Goal: Transaction & Acquisition: Purchase product/service

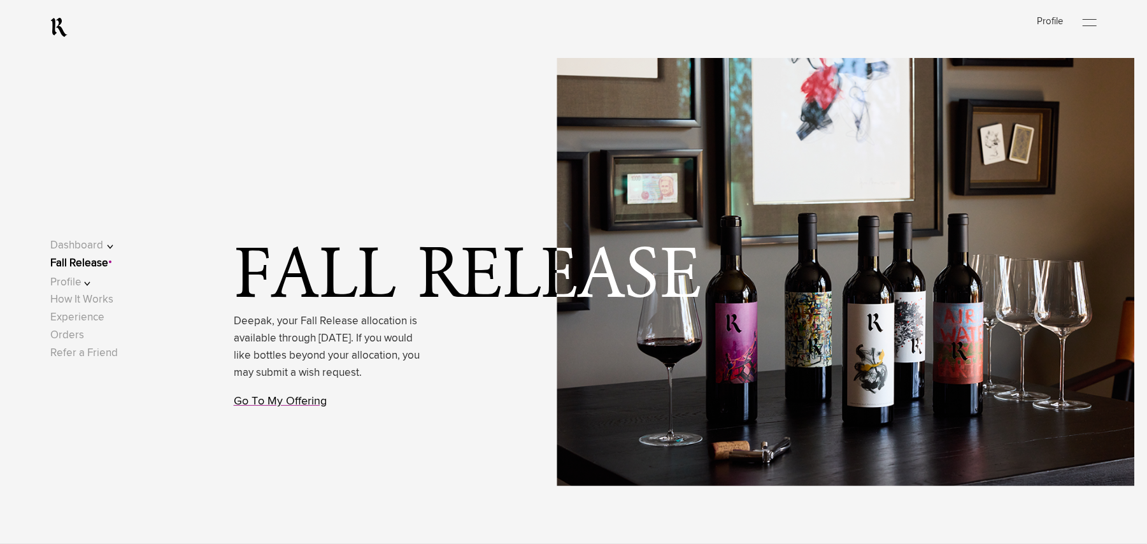
click at [276, 407] on link "Go To My Offering" at bounding box center [280, 400] width 93 height 11
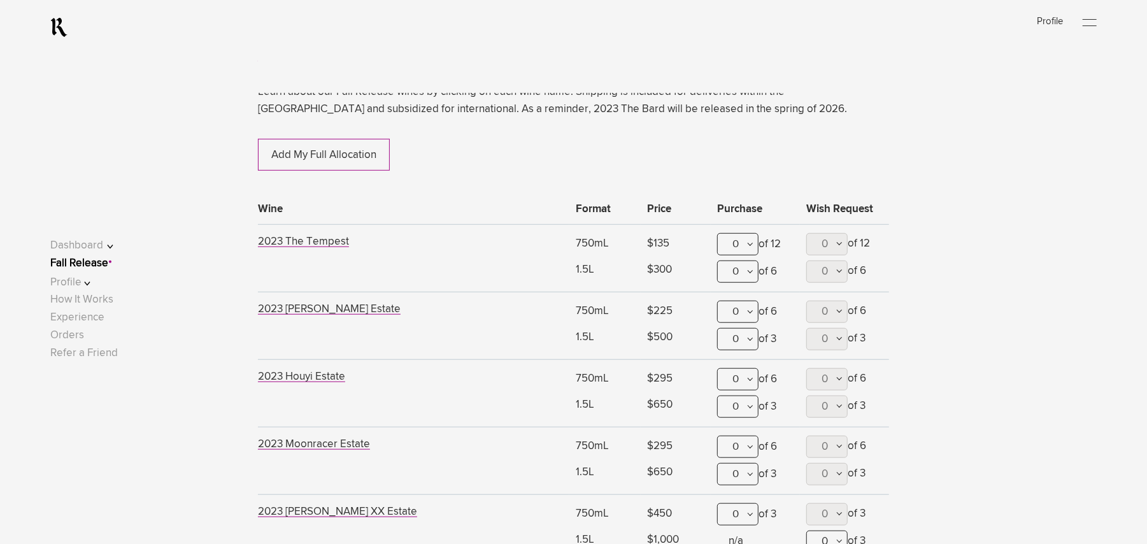
scroll to position [662, 0]
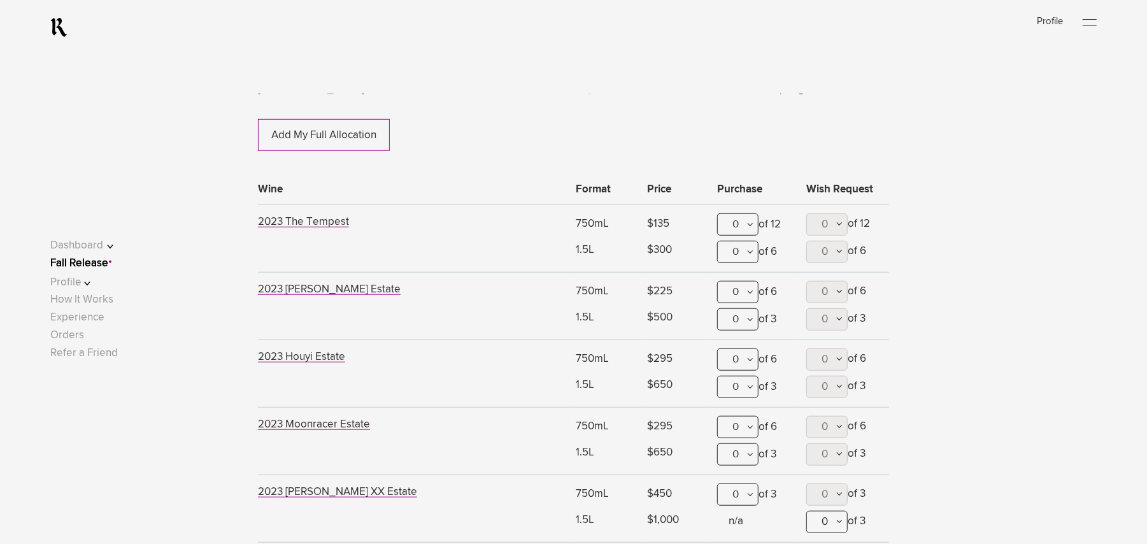
click at [749, 225] on div "0" at bounding box center [737, 224] width 41 height 22
click at [746, 294] on div "1" at bounding box center [738, 287] width 40 height 32
click at [744, 225] on div "1" at bounding box center [737, 224] width 41 height 22
click at [746, 225] on div "12" at bounding box center [737, 224] width 41 height 22
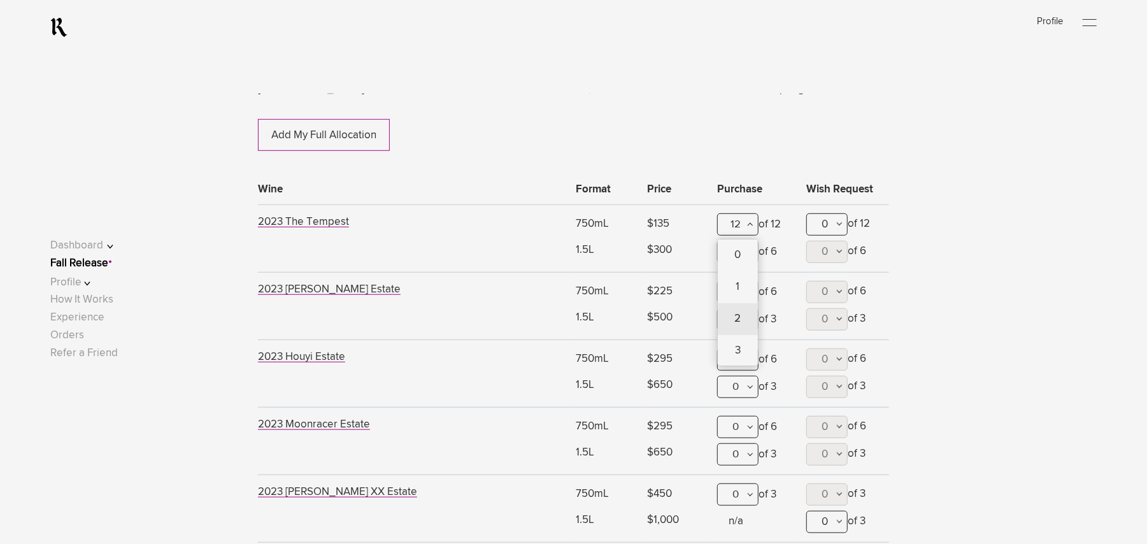
click at [742, 303] on div "2" at bounding box center [738, 319] width 40 height 32
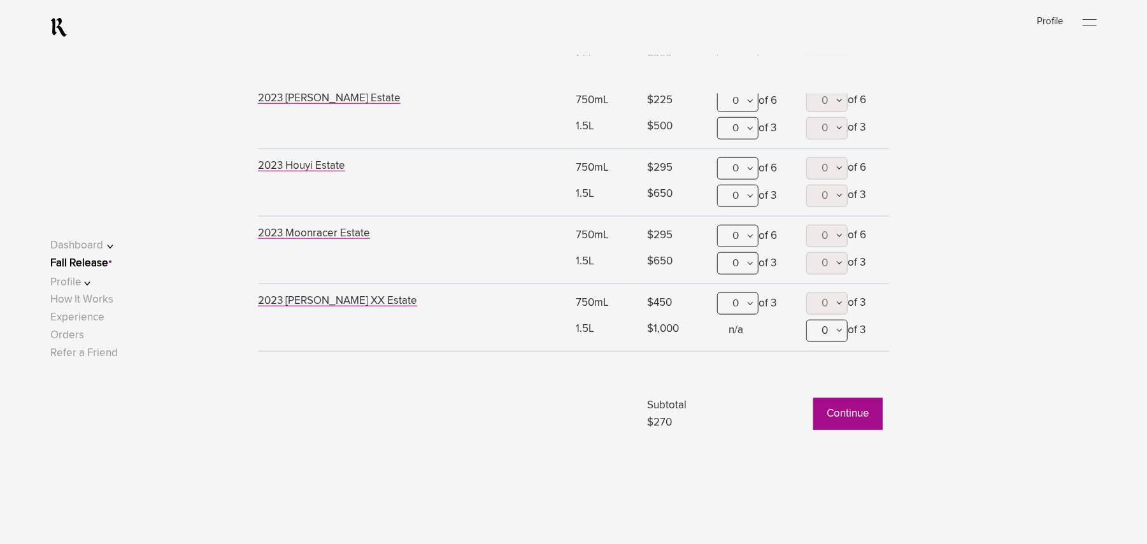
scroll to position [917, 0]
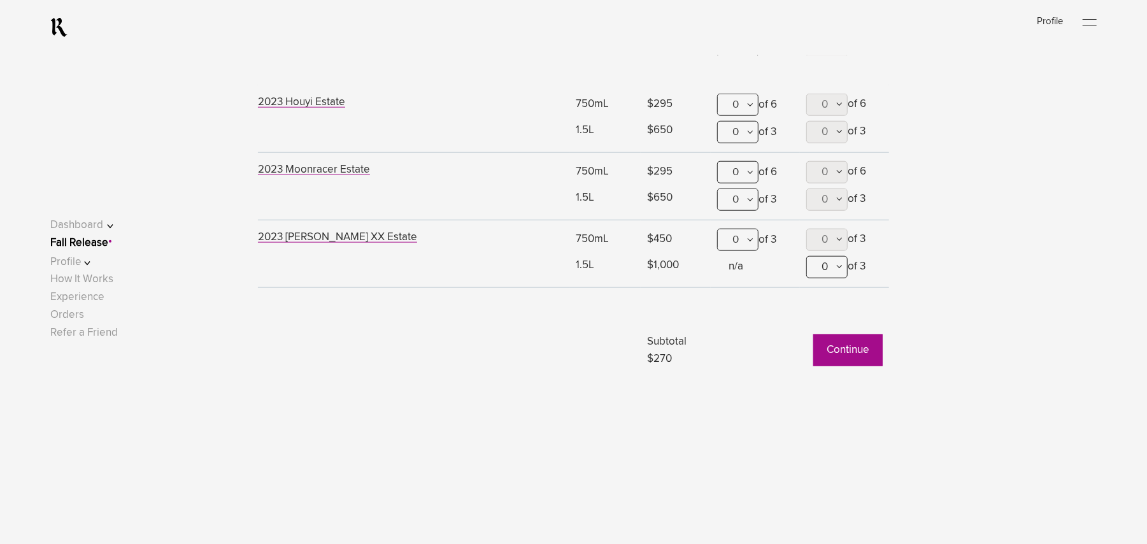
click at [746, 174] on div "0" at bounding box center [737, 172] width 41 height 22
click at [733, 245] on div "1" at bounding box center [738, 235] width 40 height 32
click at [841, 355] on button "Continue" at bounding box center [847, 350] width 69 height 32
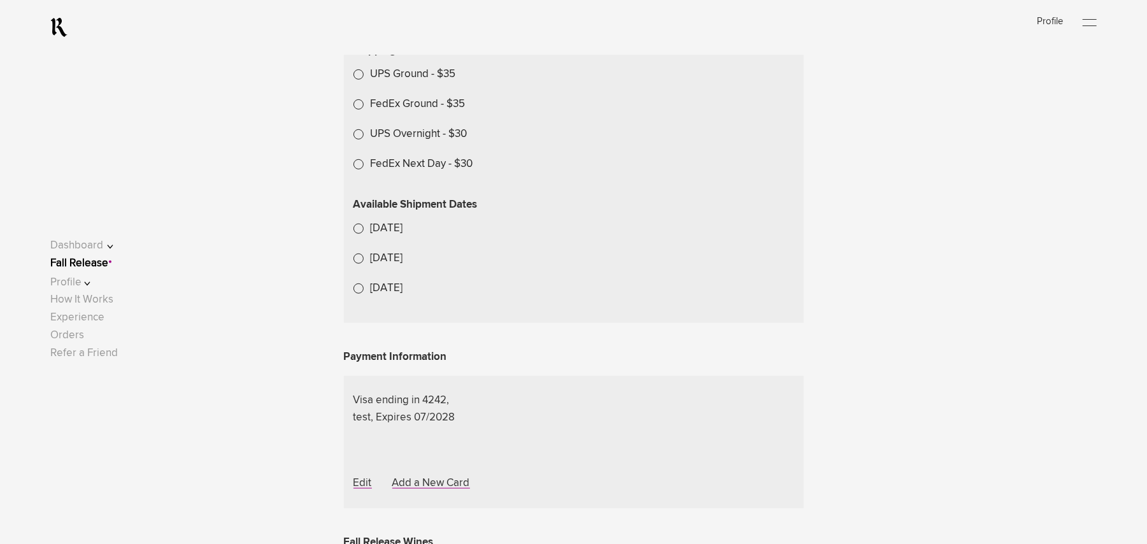
scroll to position [509, 0]
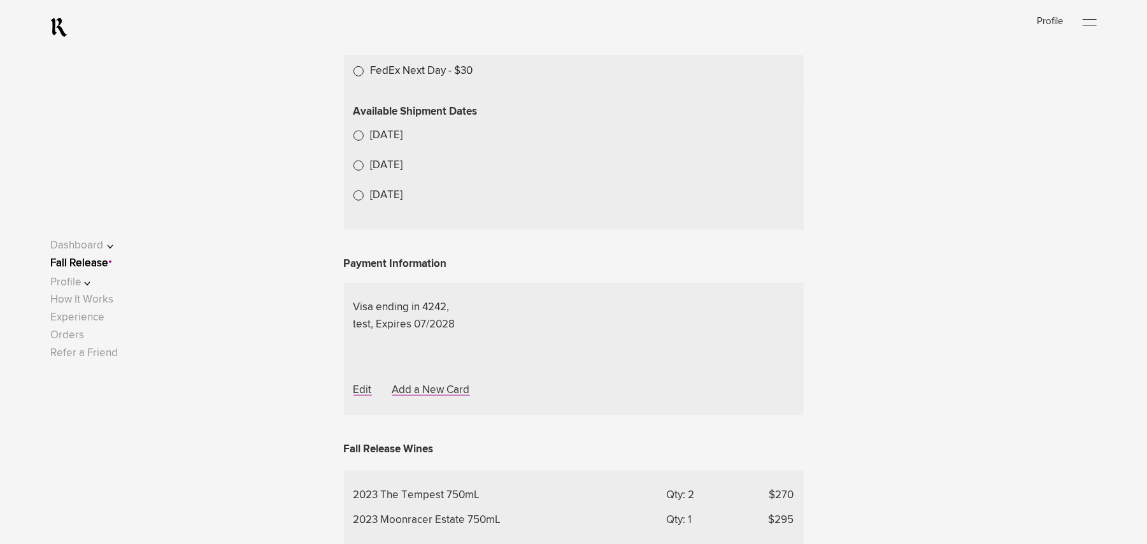
click at [398, 141] on lightning-formatted-date-time "[DATE]" at bounding box center [387, 135] width 32 height 11
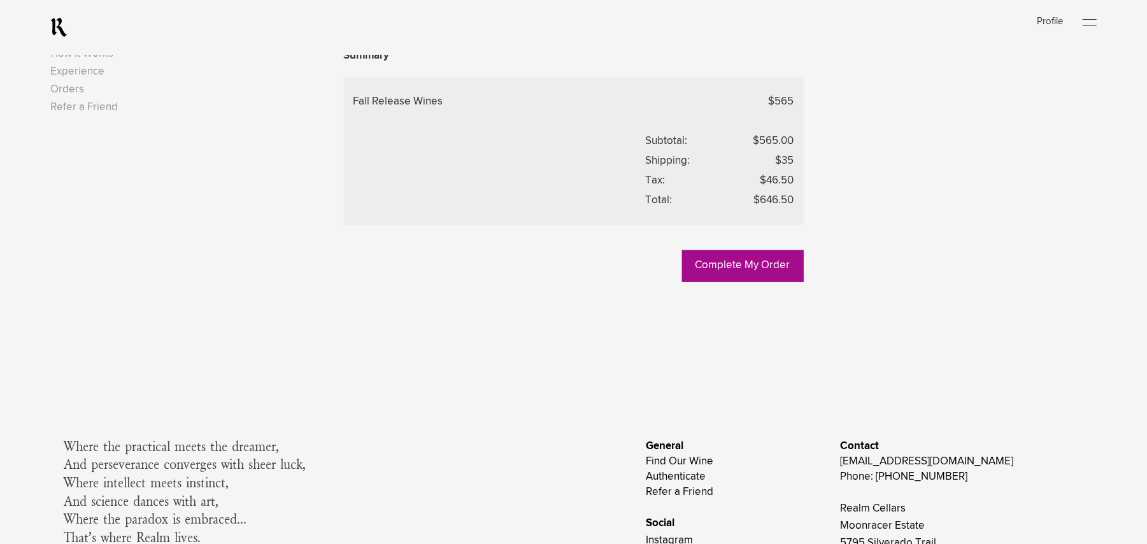
scroll to position [1103, 0]
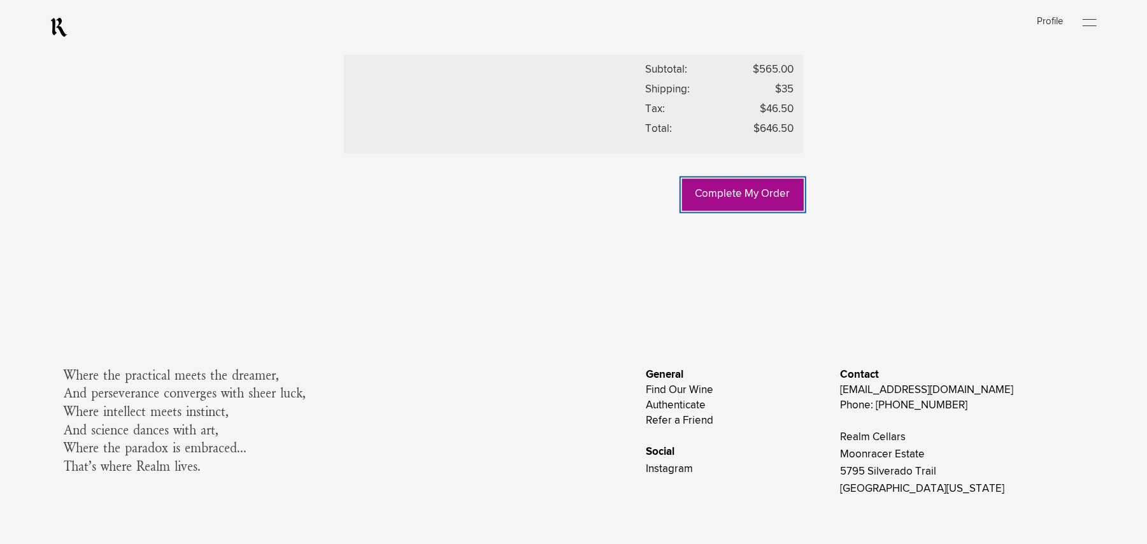
click at [716, 211] on link "Complete My Order" at bounding box center [743, 195] width 122 height 32
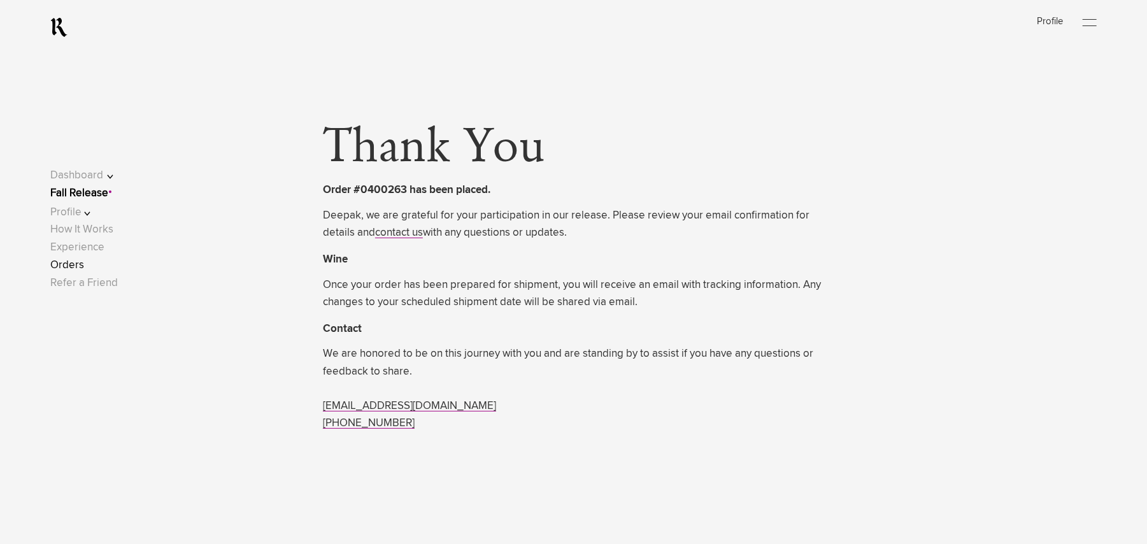
click at [84, 261] on link "Orders" at bounding box center [67, 265] width 34 height 11
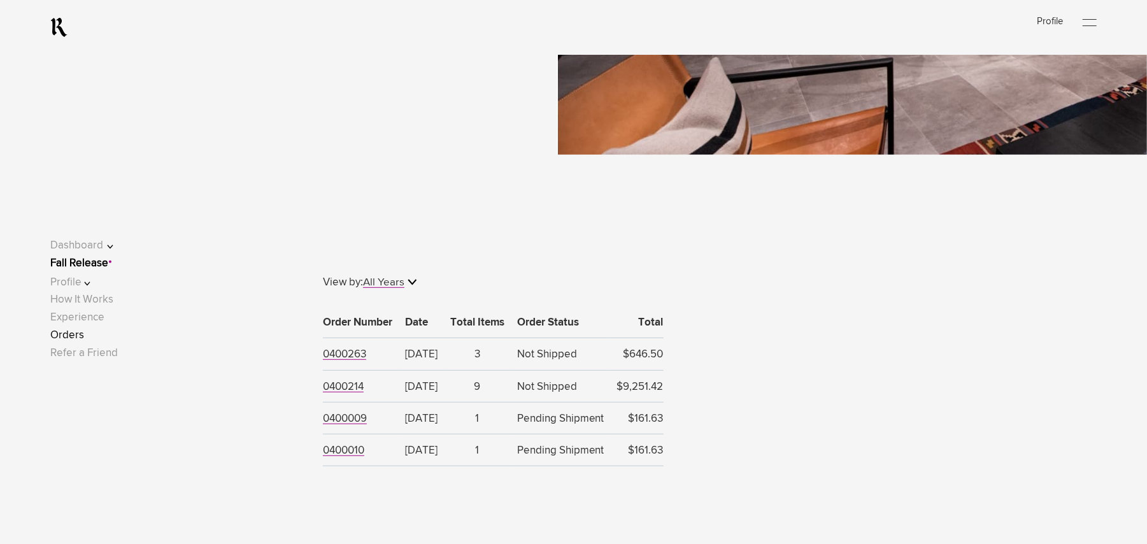
scroll to position [424, 0]
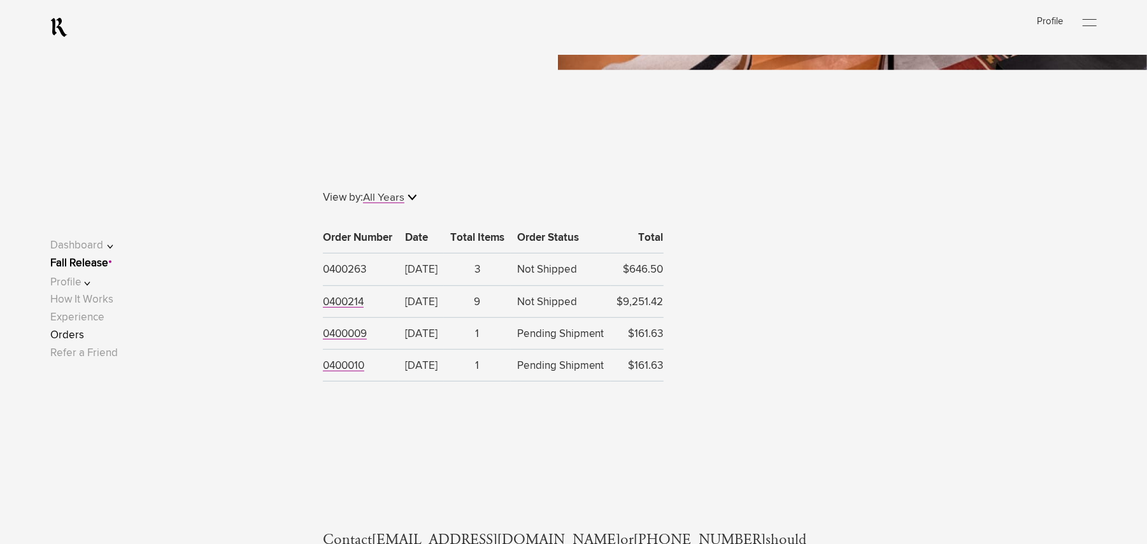
click at [342, 270] on span "0400263" at bounding box center [344, 269] width 43 height 11
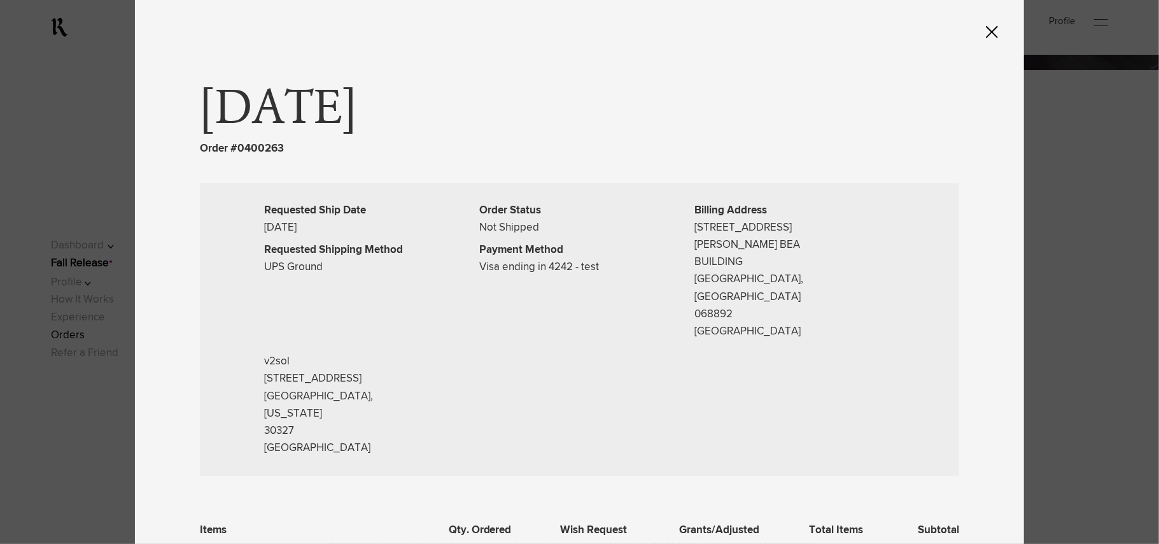
click at [994, 32] on icon at bounding box center [992, 31] width 12 height 13
